Goal: Task Accomplishment & Management: Use online tool/utility

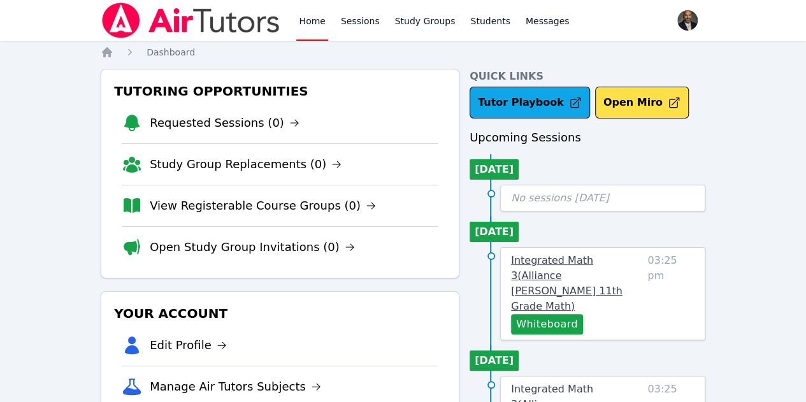
click at [585, 266] on span "Integrated Math 3 ( Alliance [PERSON_NAME] 11th Grade Math )" at bounding box center [567, 283] width 112 height 58
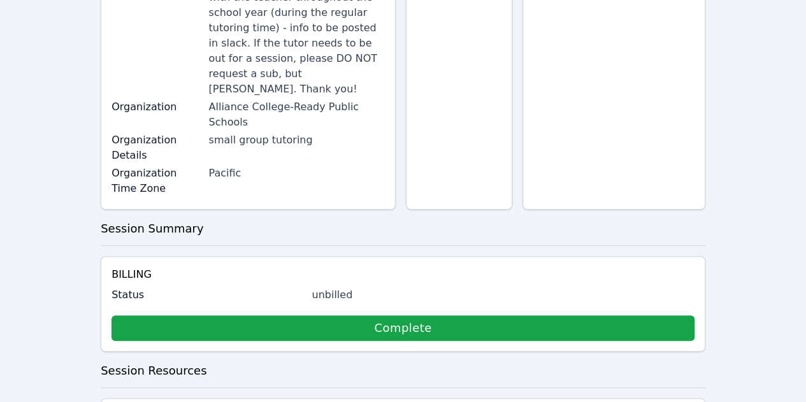
scroll to position [312, 0]
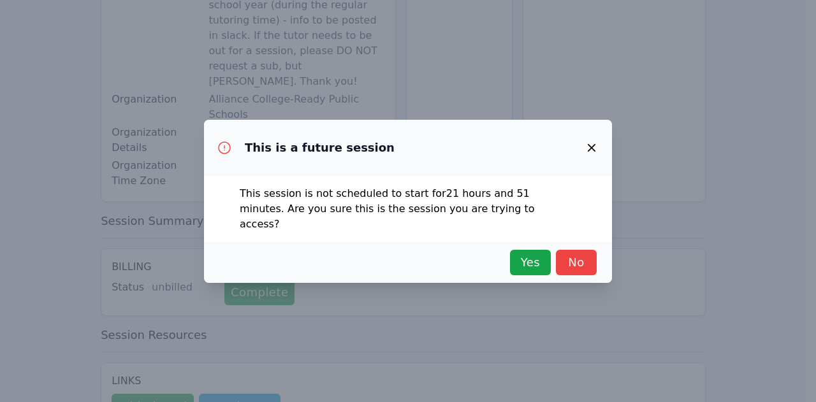
click at [593, 155] on icon "button" at bounding box center [591, 147] width 15 height 15
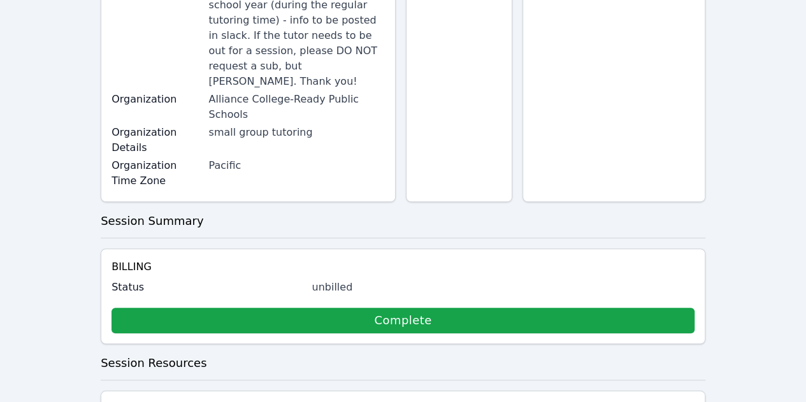
scroll to position [0, 0]
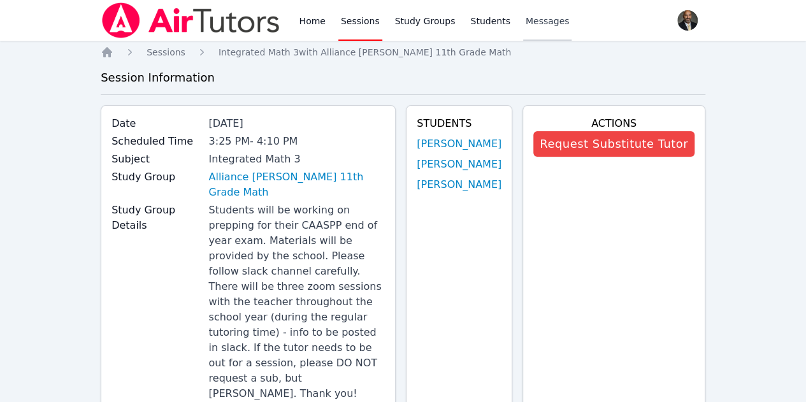
click at [527, 20] on span "Messages" at bounding box center [548, 21] width 44 height 13
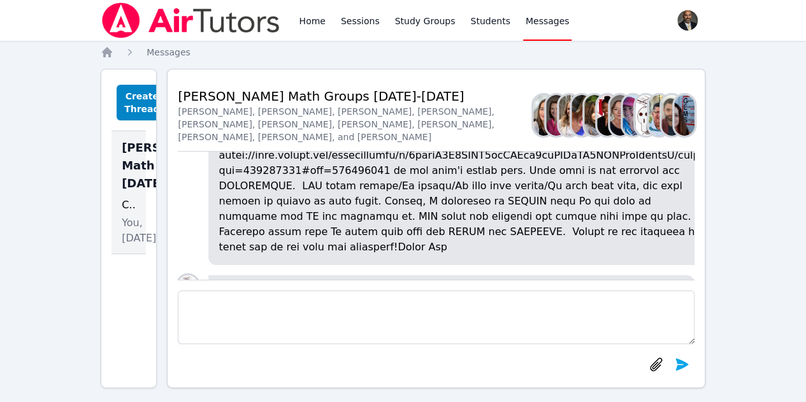
scroll to position [-324, 0]
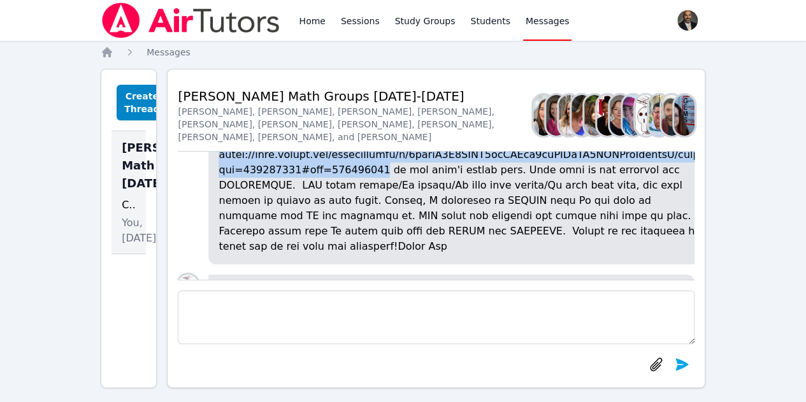
drag, startPoint x: 234, startPoint y: 192, endPoint x: 379, endPoint y: 211, distance: 145.8
click at [379, 211] on p at bounding box center [462, 116] width 486 height 275
copy p "[URL][DOMAIN_NAME]"
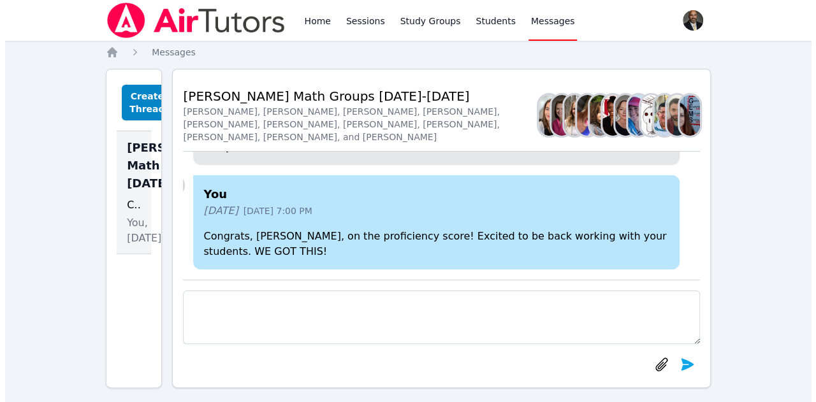
scroll to position [0, 20]
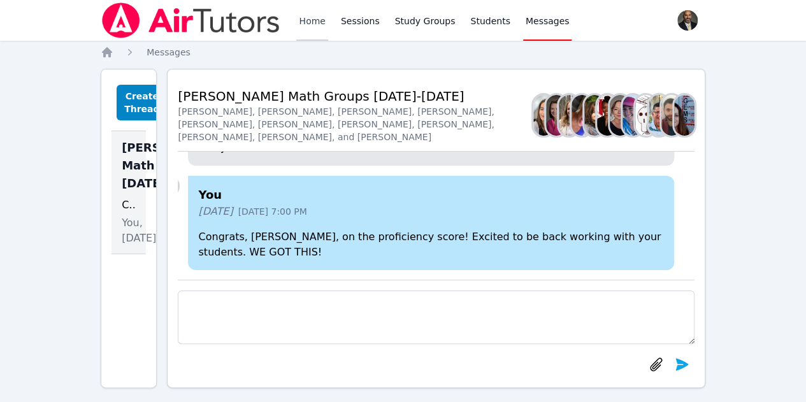
click at [314, 22] on link "Home" at bounding box center [311, 20] width 31 height 41
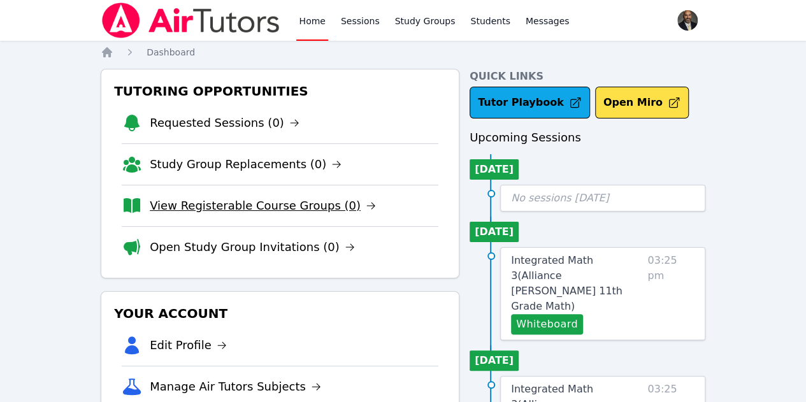
click at [242, 208] on link "View Registerable Course Groups (0)" at bounding box center [263, 206] width 226 height 18
